Goal: Information Seeking & Learning: Learn about a topic

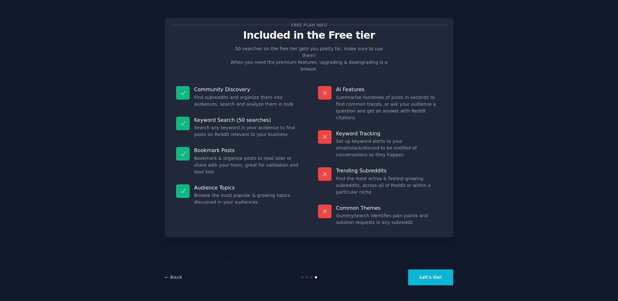
click at [434, 277] on button "Let's Go!" at bounding box center [430, 277] width 45 height 16
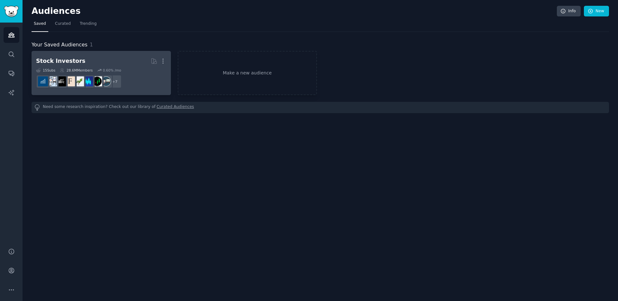
click at [149, 79] on dd "+ 7" at bounding box center [101, 81] width 130 height 18
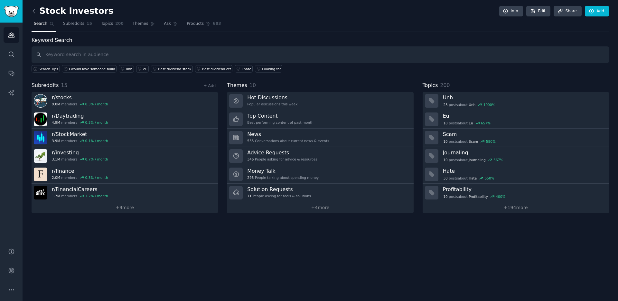
click at [190, 227] on div "Stock Investors Info Edit Share Add Search Subreddits 15 Topics 200 Themes Ask …" at bounding box center [320, 150] width 595 height 301
click at [136, 209] on link "+ 9 more" at bounding box center [125, 207] width 186 height 11
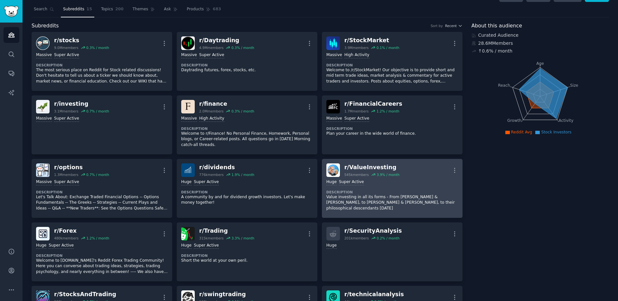
scroll to position [15, 0]
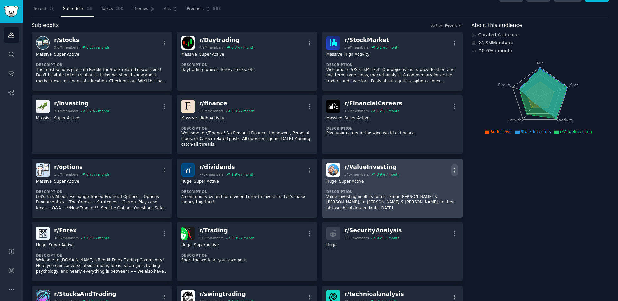
click at [451, 171] on icon "button" at bounding box center [454, 169] width 7 height 7
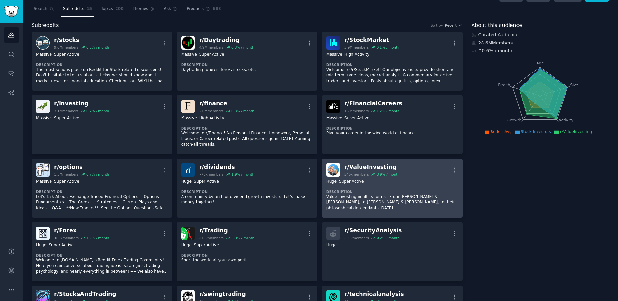
click at [395, 192] on dt "Description" at bounding box center [392, 191] width 132 height 5
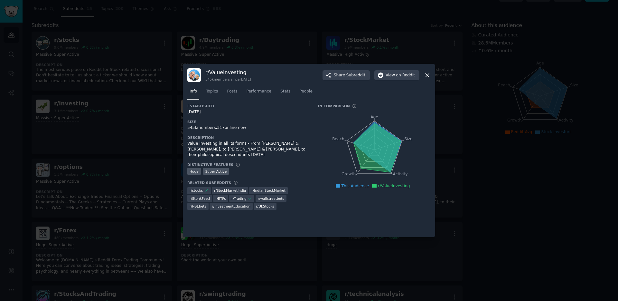
click at [428, 76] on icon at bounding box center [427, 75] width 4 height 4
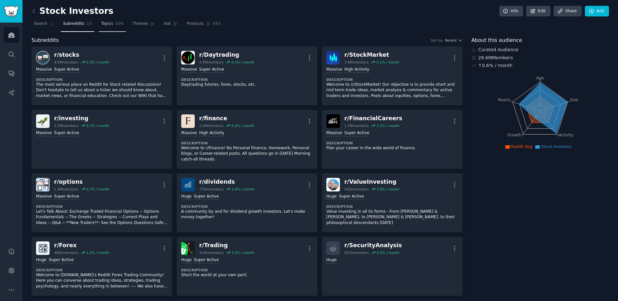
click at [107, 23] on span "Topics" at bounding box center [107, 24] width 12 height 6
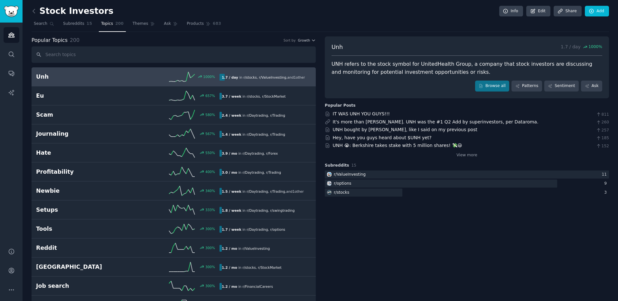
click at [353, 23] on nav "Search Subreddits 15 Topics 200 Themes Ask Products 683" at bounding box center [320, 25] width 577 height 13
click at [421, 27] on nav "Search Subreddits 15 Topics 200 Themes Ask Products 683" at bounding box center [320, 25] width 577 height 13
click at [424, 19] on nav "Search Subreddits 15 Topics 200 Themes Ask Products 683" at bounding box center [320, 25] width 577 height 13
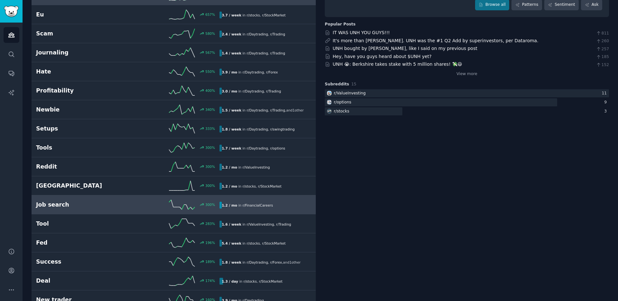
scroll to position [68, 0]
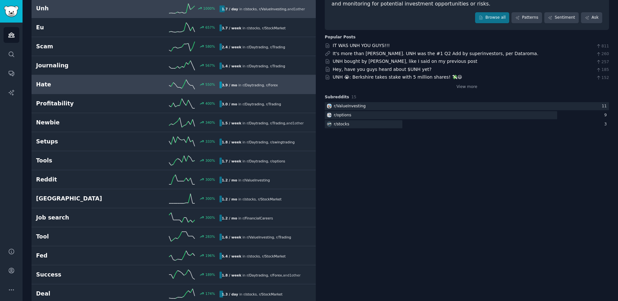
click at [116, 87] on h2 "Hate" at bounding box center [82, 84] width 92 height 8
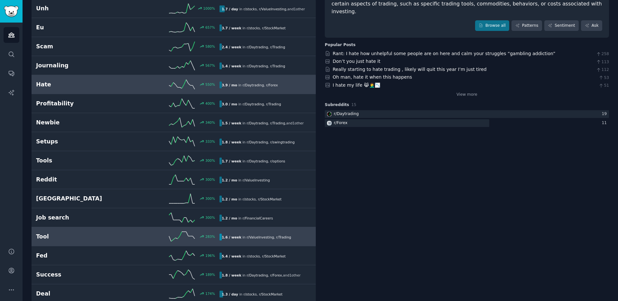
click at [101, 239] on h2 "Tool" at bounding box center [82, 236] width 92 height 8
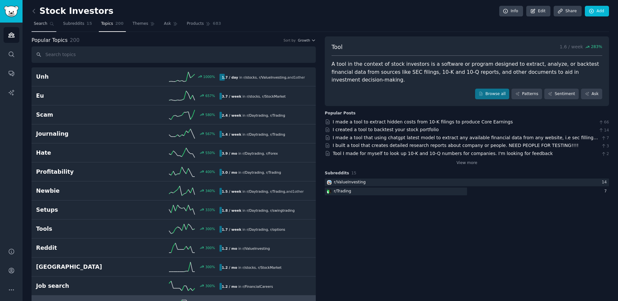
click at [50, 23] on icon at bounding box center [52, 24] width 5 height 5
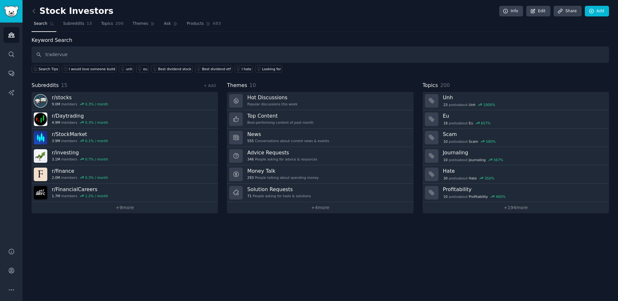
type input "tradervue"
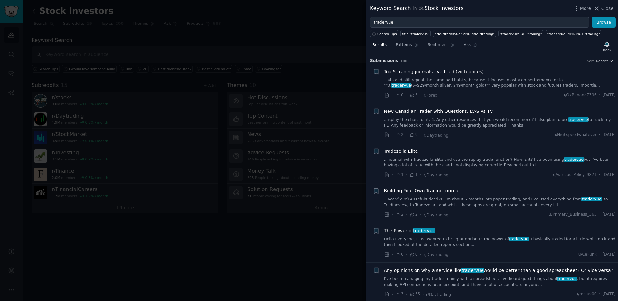
click at [461, 73] on span "Top 5 trading journals I’ve tried (with prices)" at bounding box center [434, 71] width 100 height 7
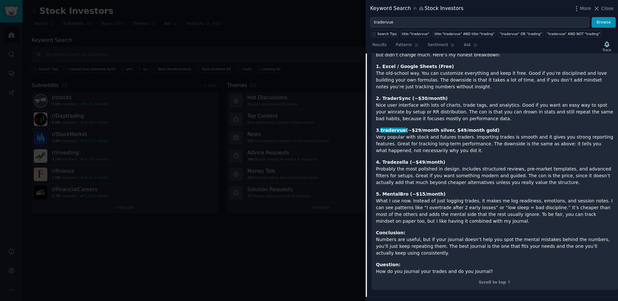
scroll to position [95, 0]
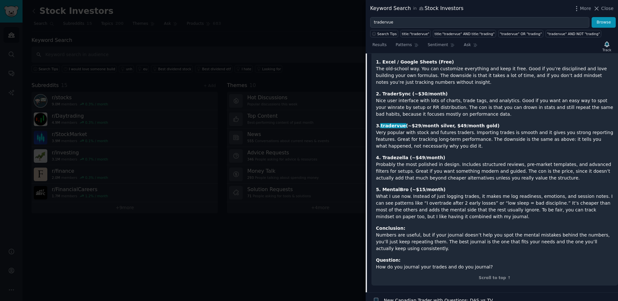
click at [396, 190] on strong "5. MentalBro (~$15/month)" at bounding box center [410, 189] width 69 height 5
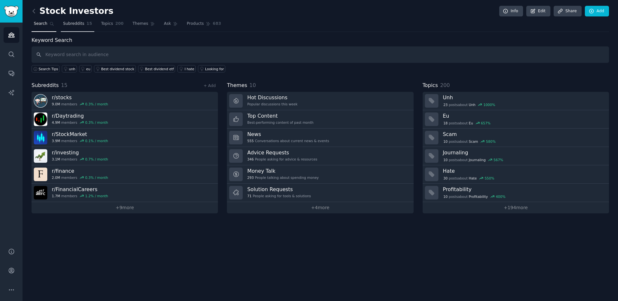
click at [76, 26] on span "Subreddits" at bounding box center [73, 24] width 21 height 6
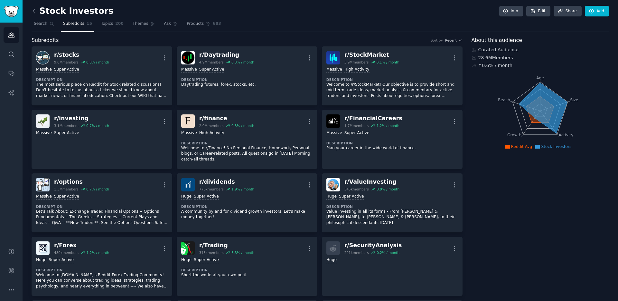
click at [414, 15] on div "Stock Investors Info Edit Share Add" at bounding box center [320, 12] width 577 height 13
